Goal: Find specific page/section: Find specific page/section

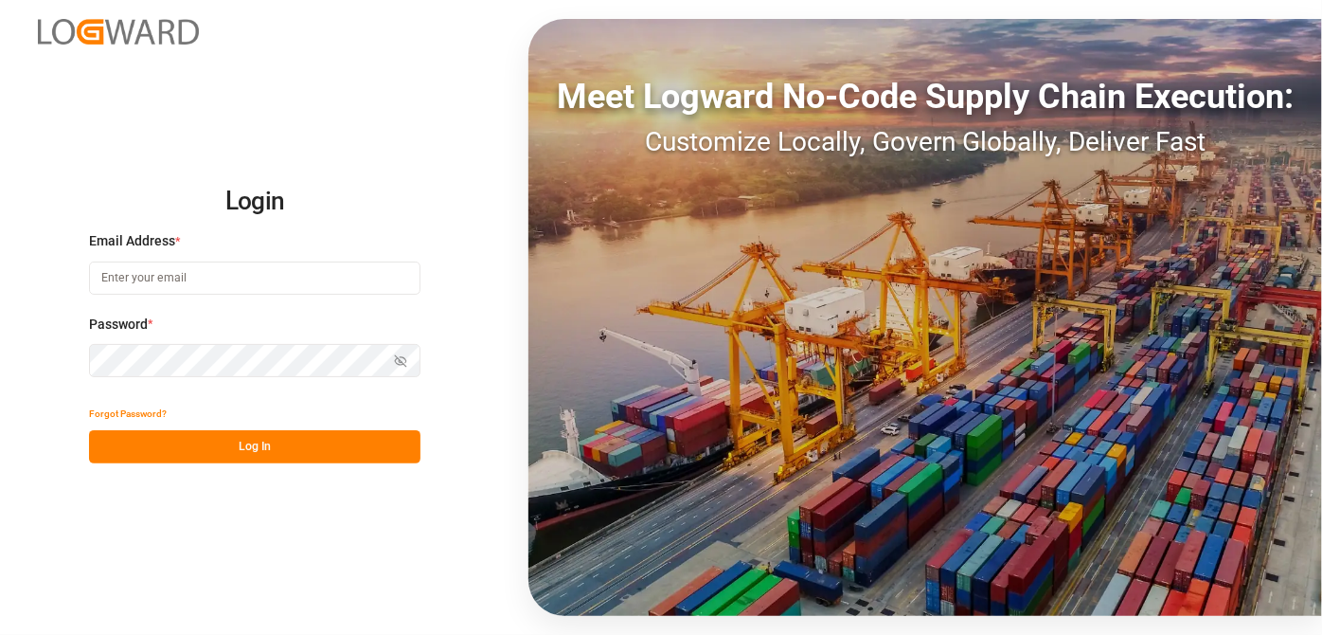
click at [231, 294] on div "Email Address *" at bounding box center [255, 272] width 332 height 83
click at [237, 289] on input at bounding box center [255, 277] width 332 height 33
type input "[EMAIL_ADDRESS][PERSON_NAME][DOMAIN_NAME]"
click at [402, 353] on button "Show password" at bounding box center [401, 360] width 40 height 33
click at [401, 354] on icon "button" at bounding box center [400, 360] width 13 height 13
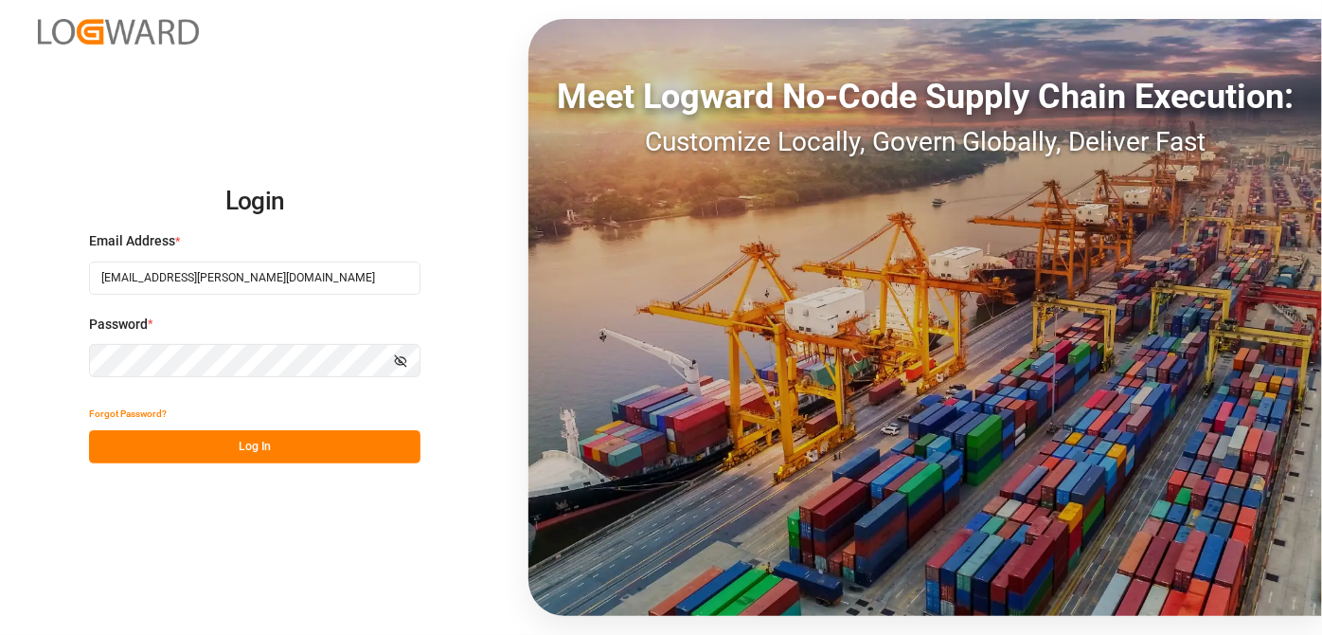
click at [367, 422] on div "Forgot Password?" at bounding box center [255, 413] width 332 height 33
click at [355, 443] on button "Log In" at bounding box center [255, 446] width 332 height 33
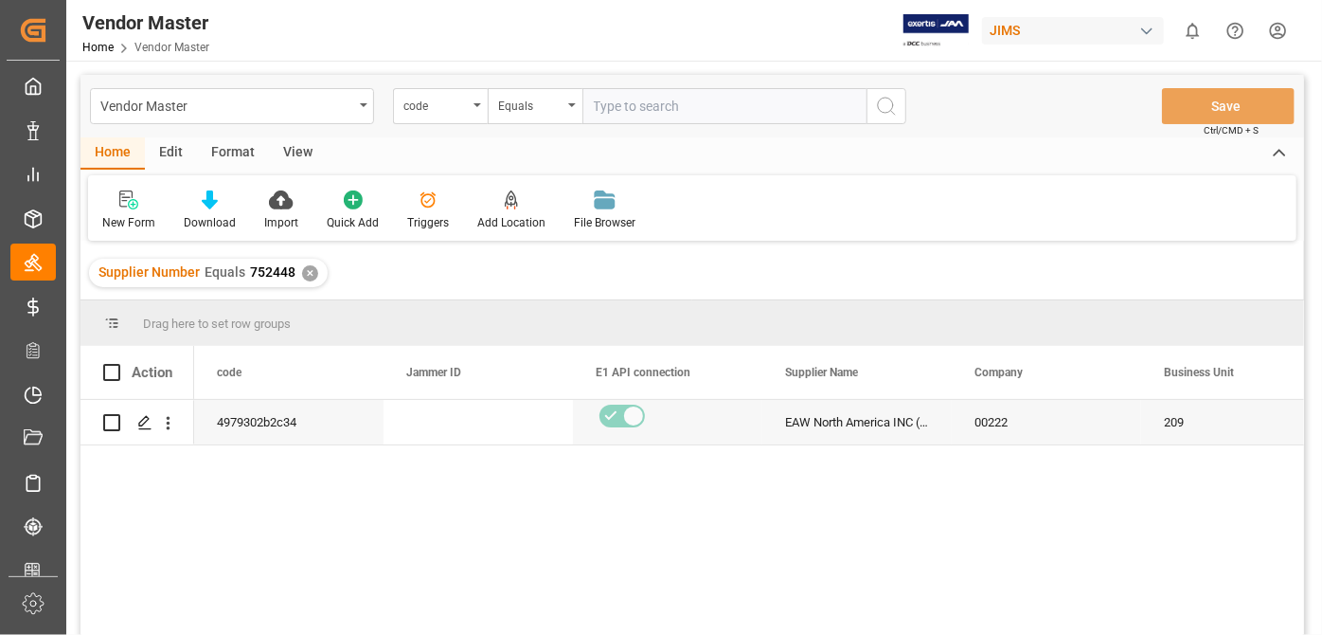
click at [311, 276] on div "✕" at bounding box center [310, 273] width 16 height 16
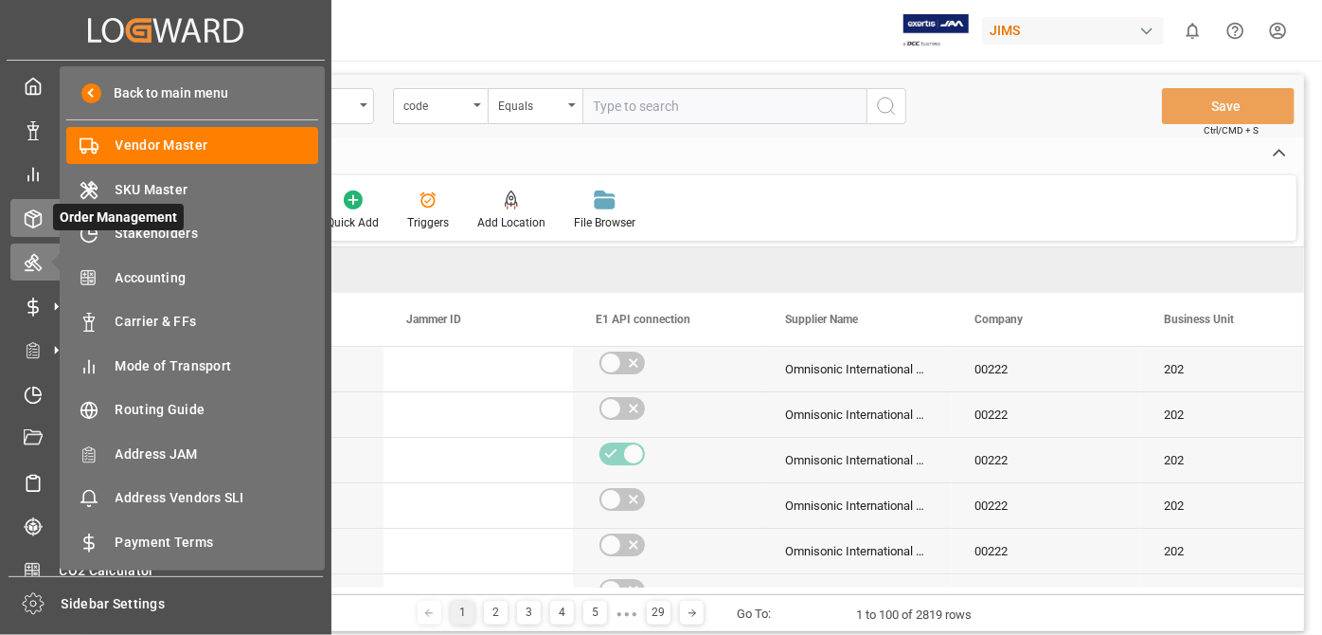
click at [55, 219] on span "Order Management" at bounding box center [118, 217] width 131 height 27
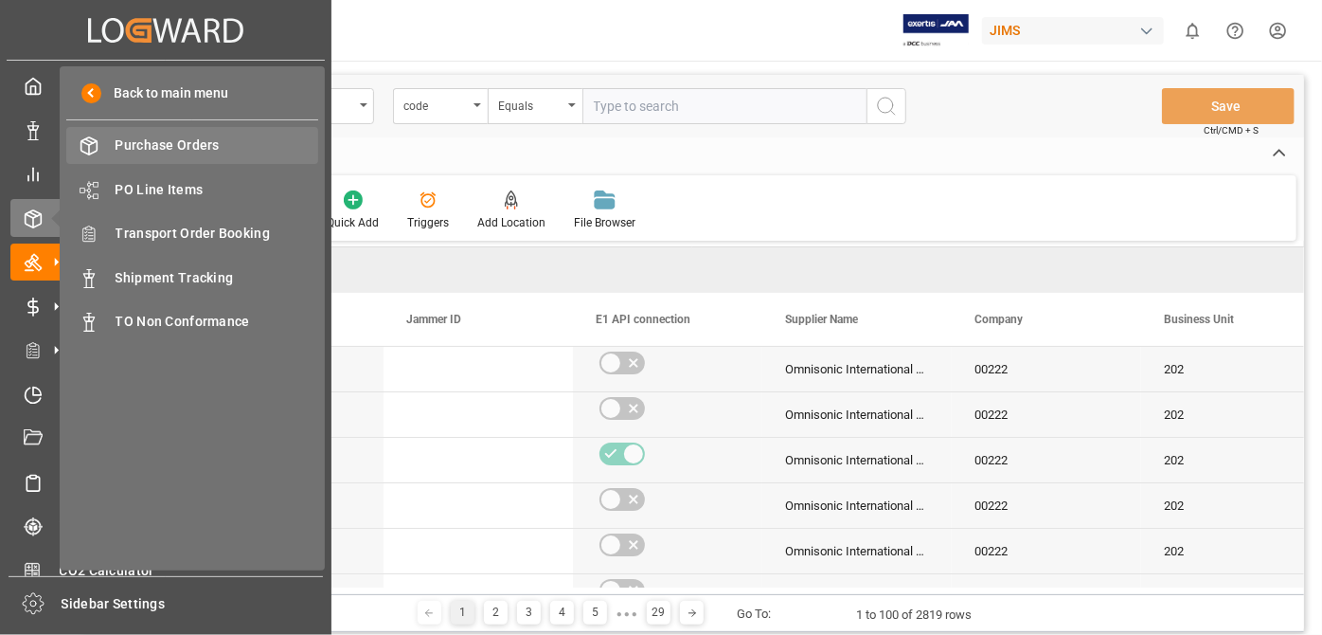
click at [197, 151] on span "Purchase Orders" at bounding box center [218, 145] width 204 height 20
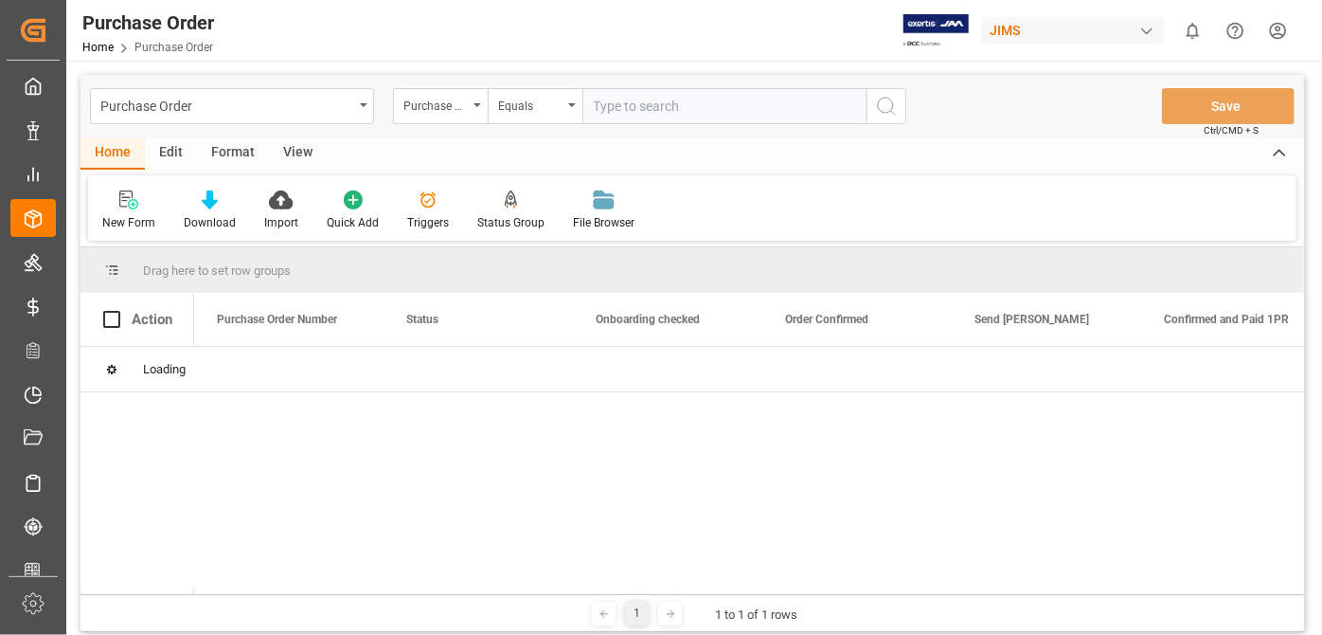
click at [942, 188] on div "New Form Download Import Quick Add Triggers Status Group File Browser" at bounding box center [692, 207] width 1209 height 65
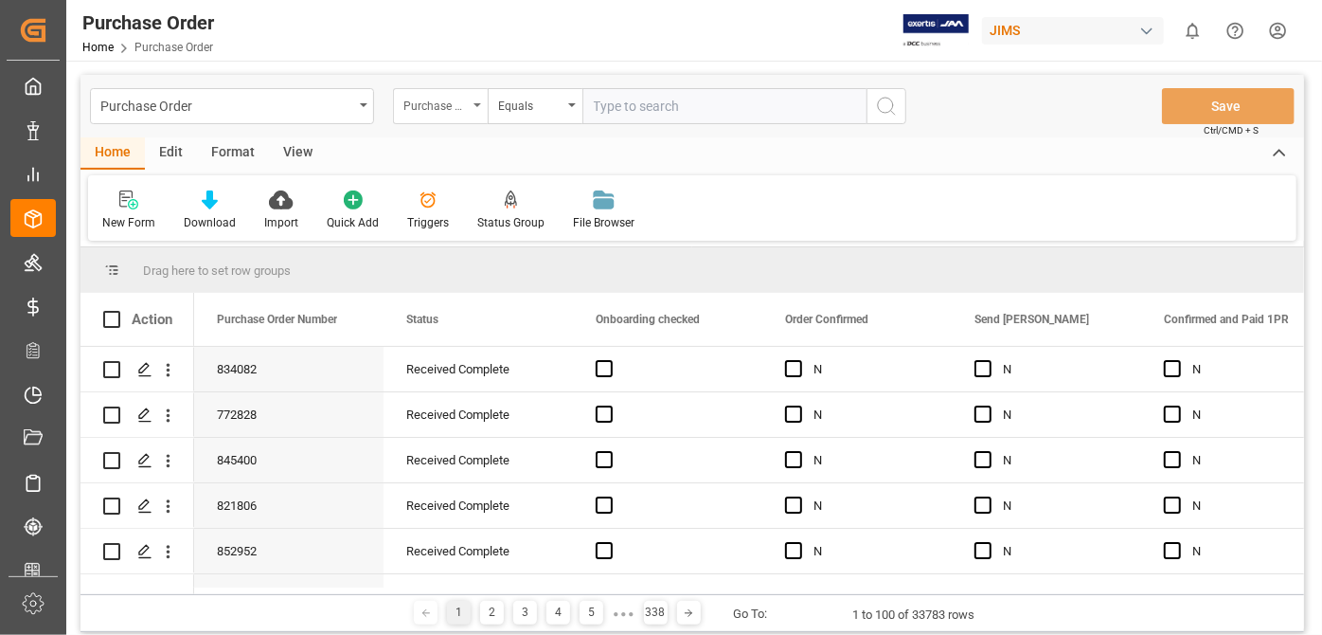
click at [432, 105] on div "Purchase Order Number" at bounding box center [436, 104] width 64 height 22
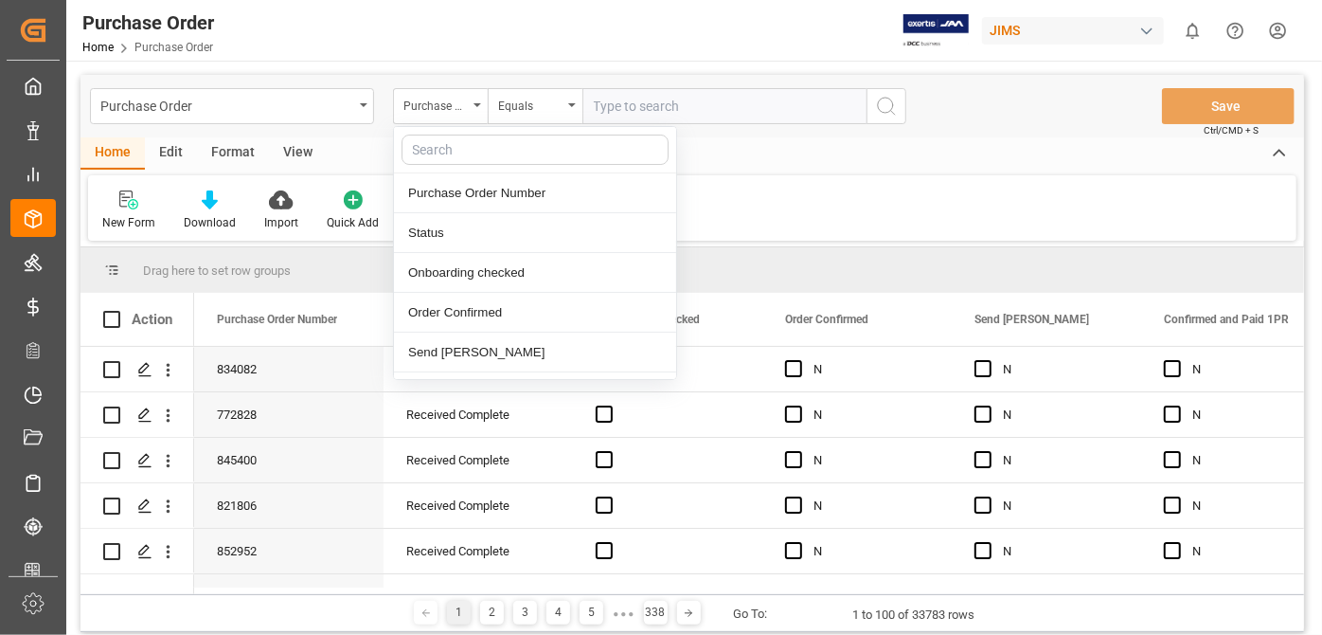
click at [513, 16] on div "Purchase Order Home Purchase Order JIMS 0 Notifications Only show unread All Wa…" at bounding box center [687, 30] width 1269 height 61
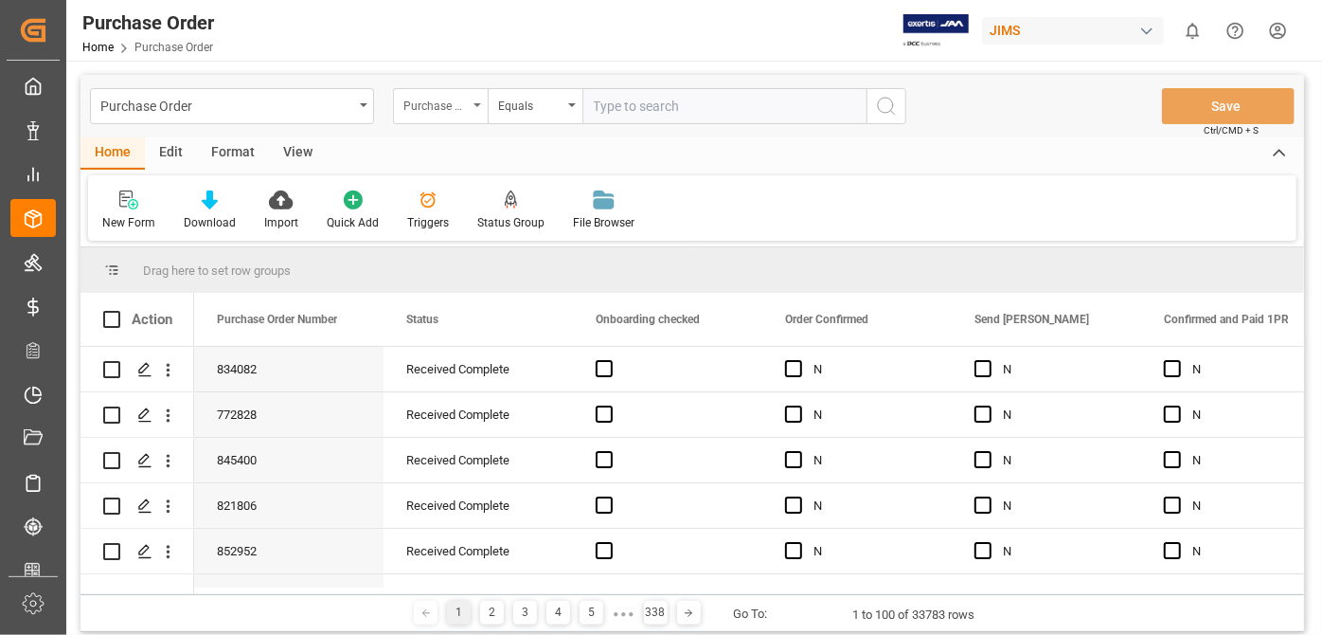
click at [467, 98] on div "Purchase Order Number" at bounding box center [436, 104] width 64 height 22
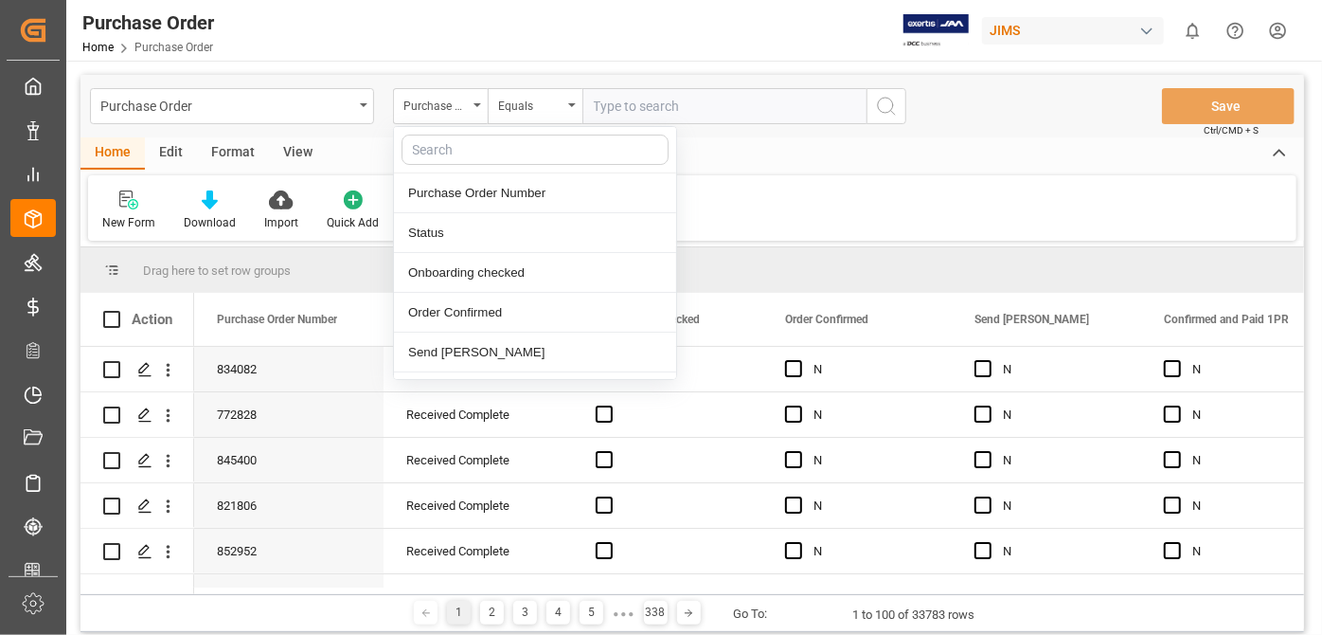
click at [457, 135] on input "text" at bounding box center [535, 150] width 267 height 30
click at [456, 59] on div "Purchase Order Home Purchase Order JIMS 0 Notifications Only show unread All Wa…" at bounding box center [687, 30] width 1269 height 61
